Goal: Task Accomplishment & Management: Use online tool/utility

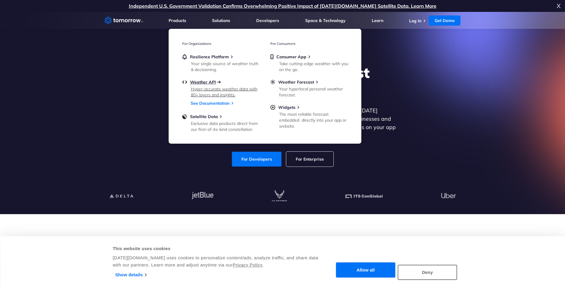
click at [208, 83] on span "Weather API" at bounding box center [203, 81] width 26 height 5
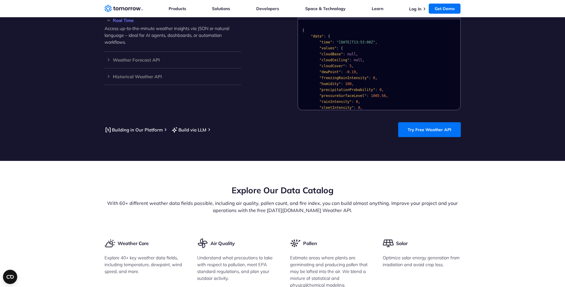
scroll to position [485, 0]
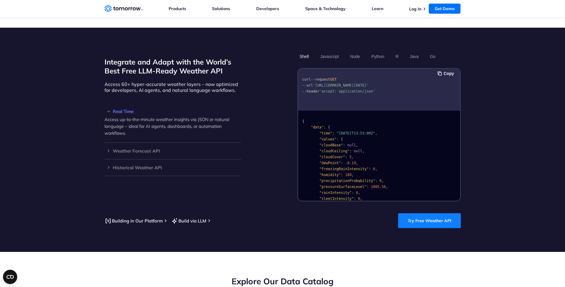
click at [431, 213] on link "Try Free Weather API" at bounding box center [429, 220] width 63 height 15
